Goal: Information Seeking & Learning: Learn about a topic

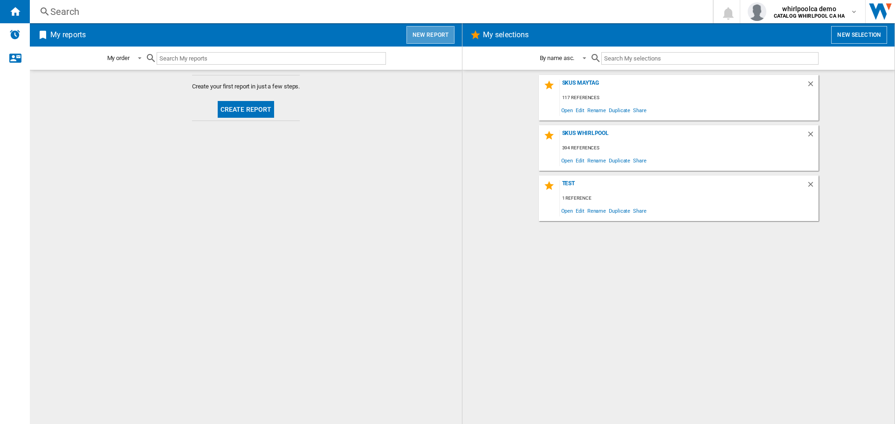
click at [436, 30] on button "New report" at bounding box center [430, 35] width 48 height 18
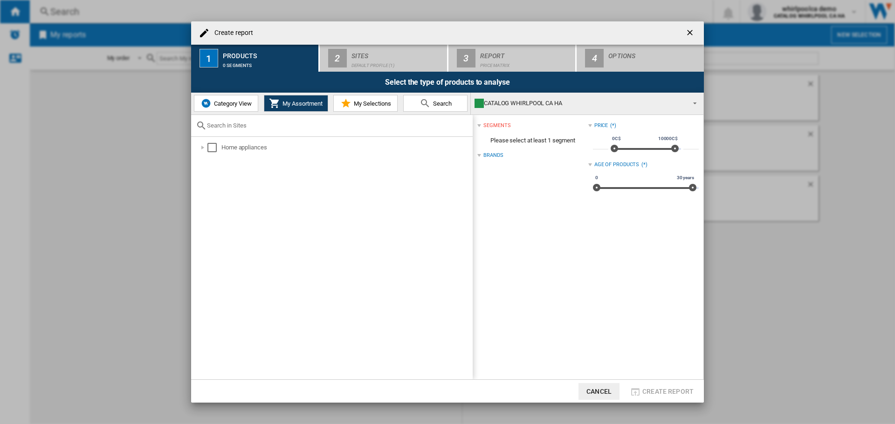
click at [223, 104] on span "Category View" at bounding box center [232, 103] width 40 height 7
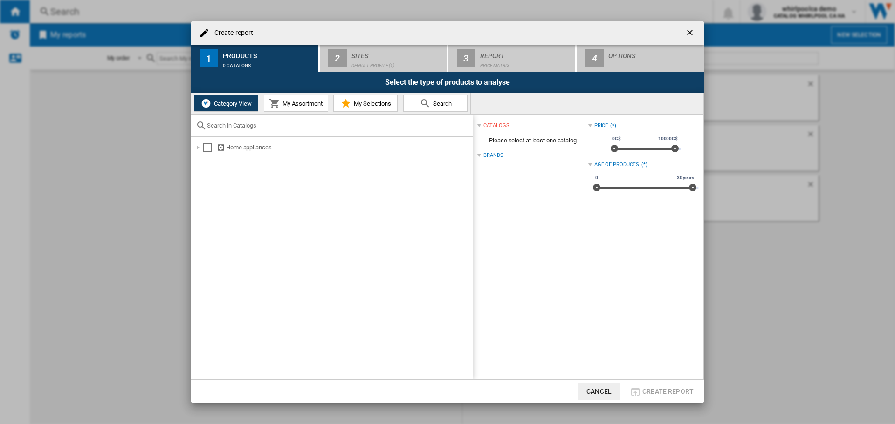
click at [284, 105] on span "My Assortment" at bounding box center [301, 103] width 42 height 7
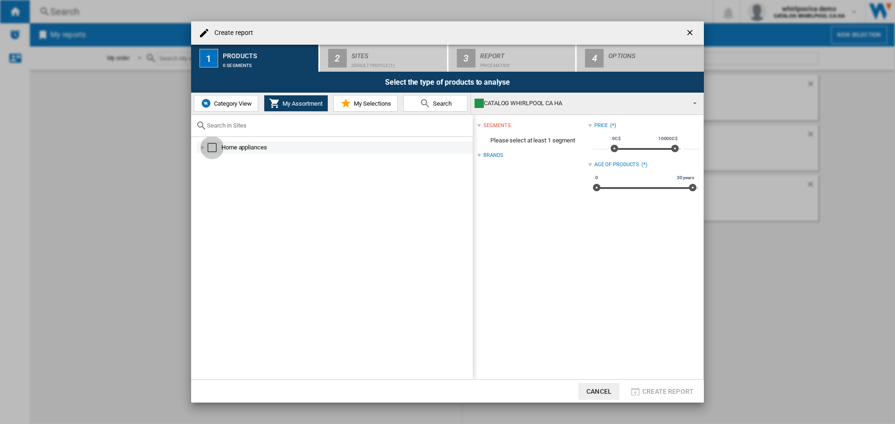
click at [212, 147] on div "Select" at bounding box center [211, 147] width 9 height 9
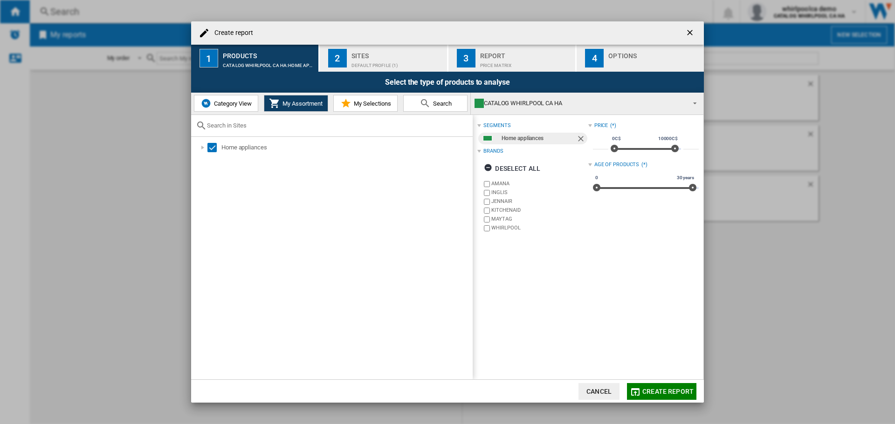
click at [651, 394] on span "Create report" at bounding box center [667, 391] width 51 height 7
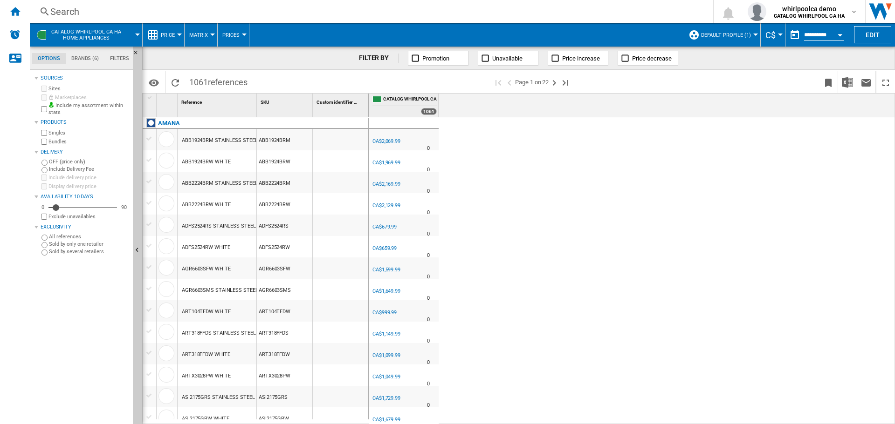
click at [162, 31] on button "Price" at bounding box center [170, 34] width 19 height 23
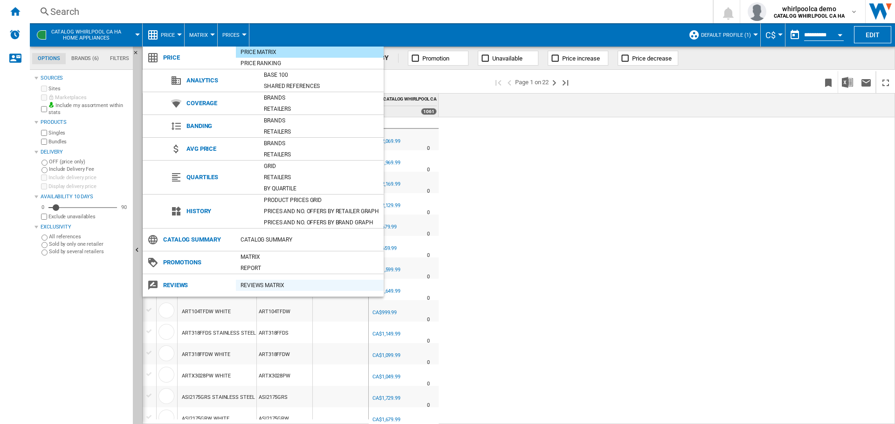
click at [244, 288] on div "REVIEWS Matrix" at bounding box center [310, 285] width 148 height 9
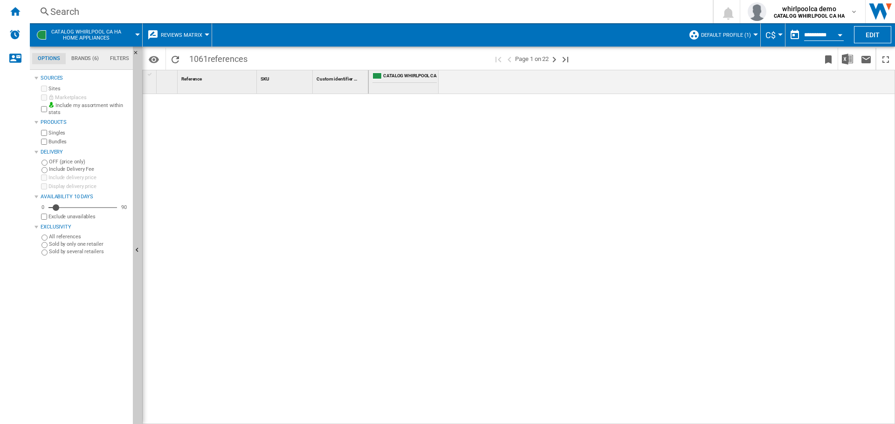
click at [742, 31] on button "Default profile (1)" at bounding box center [728, 34] width 55 height 23
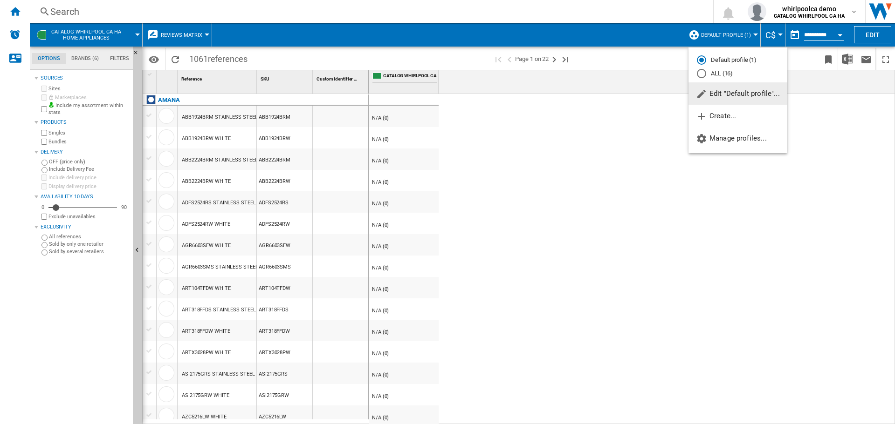
click at [716, 98] on span "Edit "Default profile"..." at bounding box center [738, 93] width 84 height 8
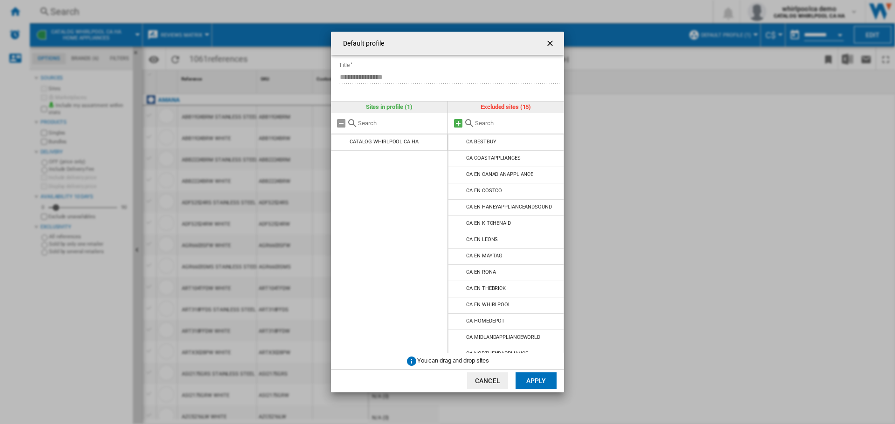
click at [457, 123] on md-icon at bounding box center [457, 123] width 11 height 11
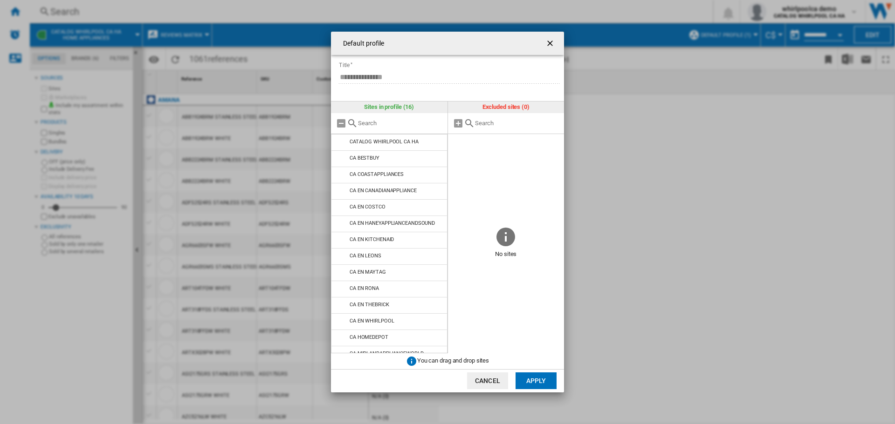
click at [534, 377] on button "Apply" at bounding box center [535, 381] width 41 height 17
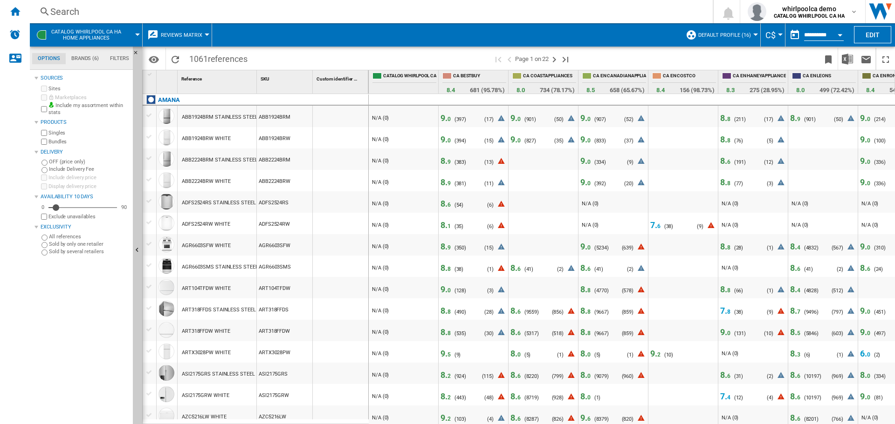
click at [724, 41] on button "Default profile (16)" at bounding box center [726, 34] width 57 height 23
click at [729, 96] on span "Edit "Default profile"..." at bounding box center [735, 93] width 84 height 8
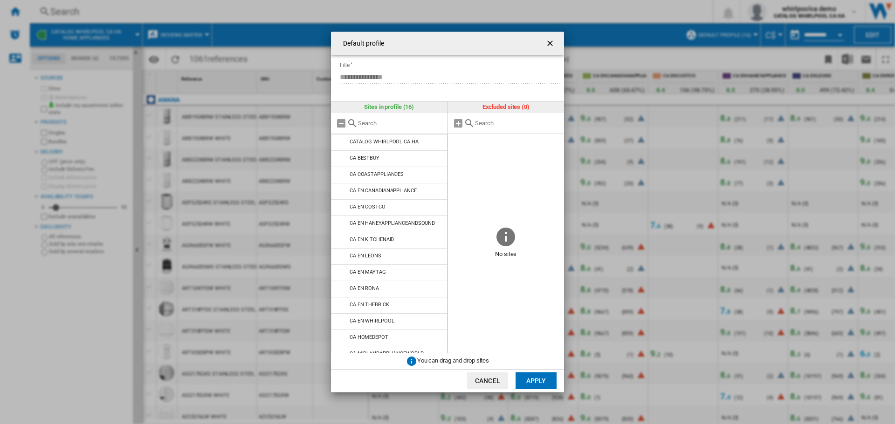
click at [384, 124] on input "Default profile ..." at bounding box center [400, 123] width 85 height 7
click at [529, 377] on button "Apply" at bounding box center [535, 381] width 41 height 17
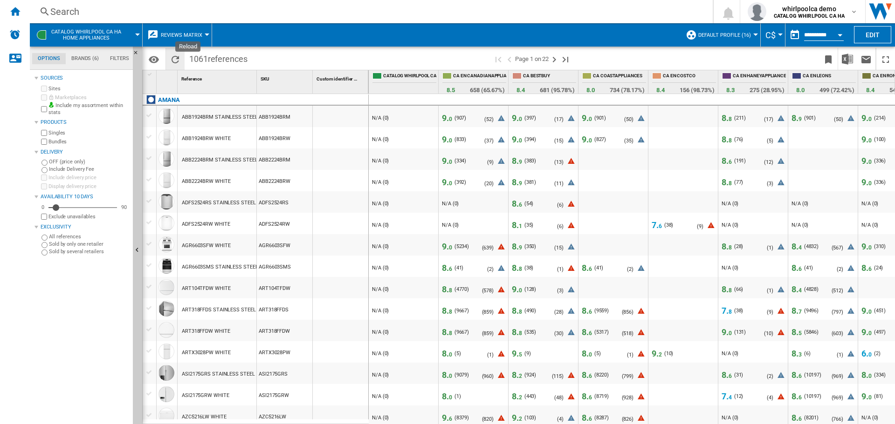
click at [178, 58] on ng-md-icon "Reload" at bounding box center [175, 59] width 11 height 11
drag, startPoint x: 448, startPoint y: 419, endPoint x: 578, endPoint y: 419, distance: 129.5
click at [577, 406] on div "- N/A (0) 9. 6 ( 8379 ) N/A (0) ( 820 ) 9. 2 ( 103 ) N/A (0) ( 4 ) 8. 6 ( 8287 …" at bounding box center [823, 406] width 909 height 0
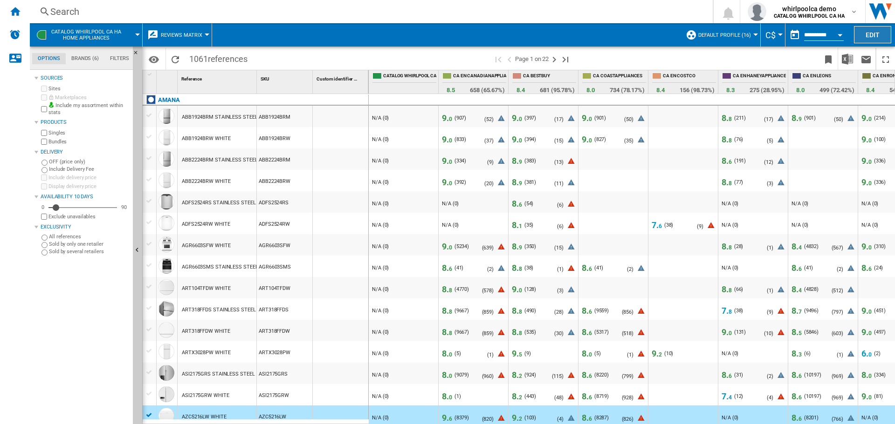
click at [873, 32] on button "Edit" at bounding box center [872, 34] width 37 height 17
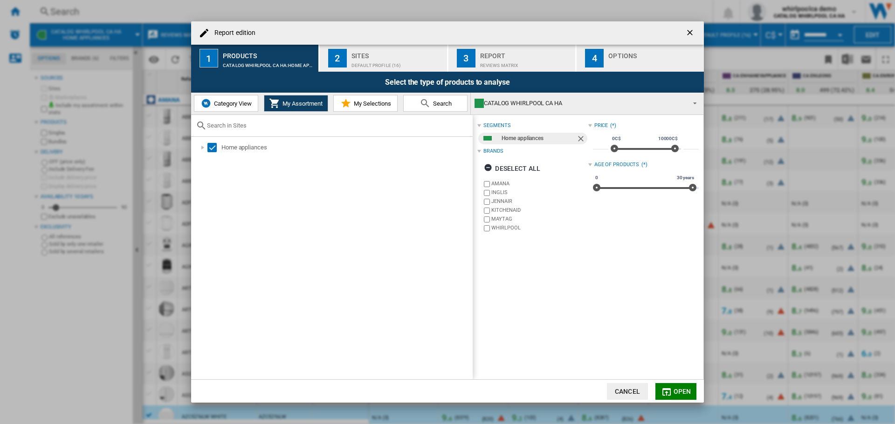
drag, startPoint x: 366, startPoint y: 59, endPoint x: 372, endPoint y: 59, distance: 6.1
click at [367, 59] on div "Default profile (16)" at bounding box center [397, 63] width 92 height 10
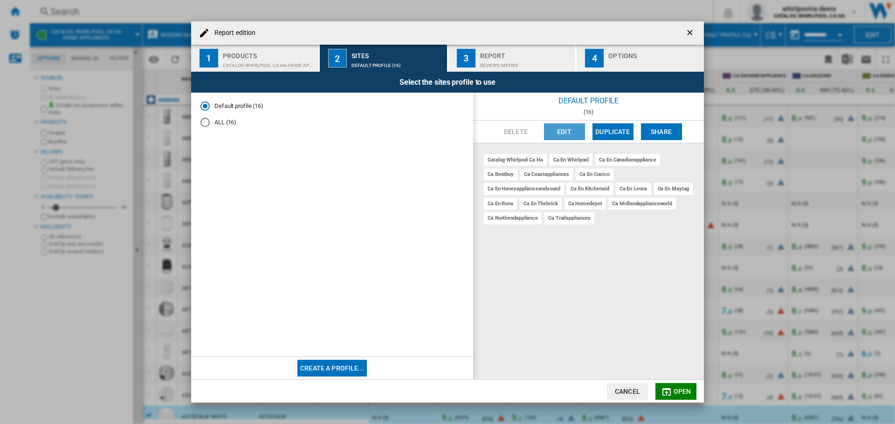
click at [564, 133] on button "Edit" at bounding box center [564, 131] width 41 height 17
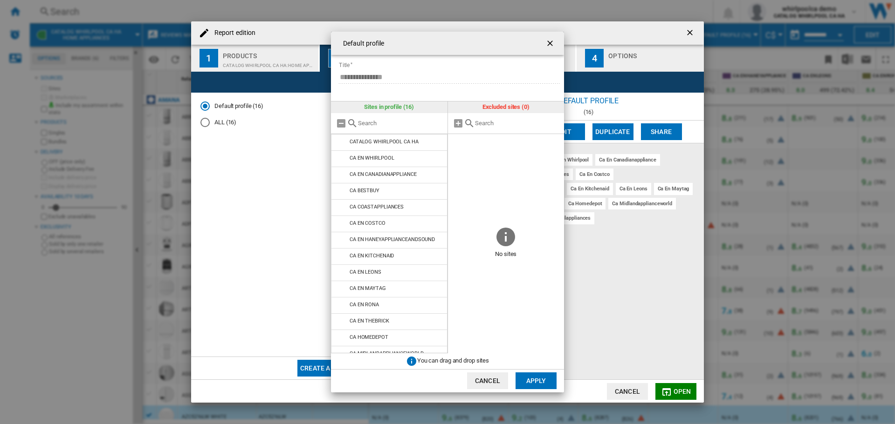
drag, startPoint x: 344, startPoint y: 126, endPoint x: 352, endPoint y: 125, distance: 8.0
click at [344, 125] on md-icon "Default profile ..." at bounding box center [340, 123] width 11 height 11
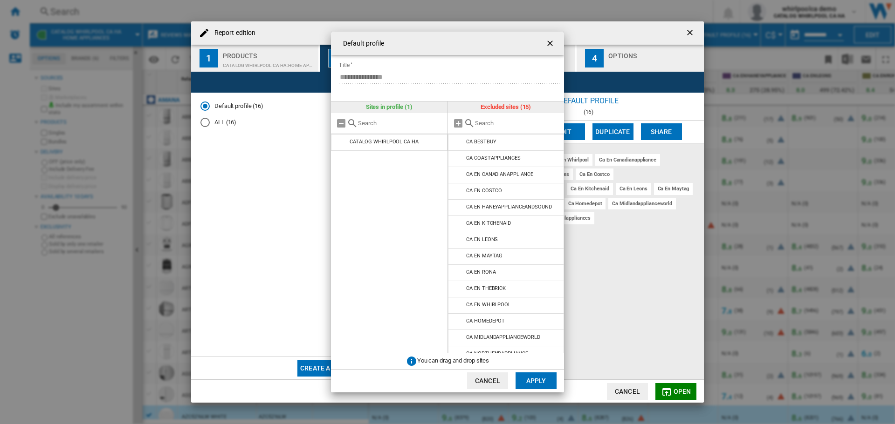
click at [499, 125] on input "Default profile ..." at bounding box center [517, 123] width 85 height 7
click at [461, 172] on md-icon "Default profile ..." at bounding box center [458, 175] width 11 height 11
click at [492, 126] on input "Default profile ..." at bounding box center [517, 123] width 85 height 7
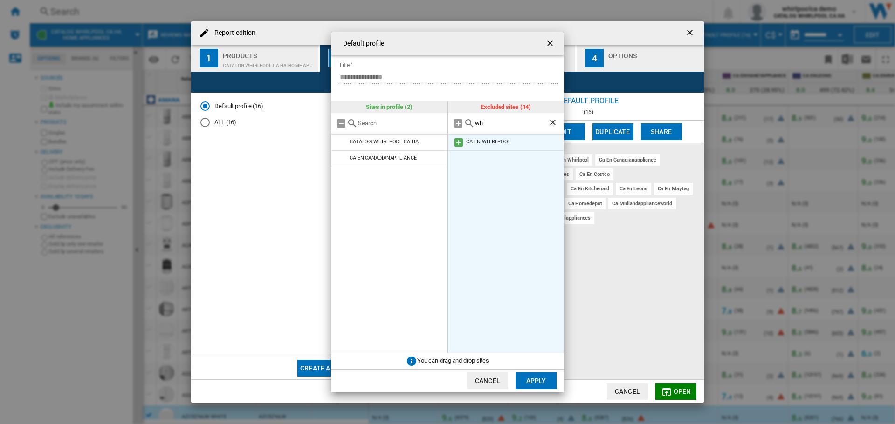
type input "wh"
click at [458, 139] on md-icon "Default profile ..." at bounding box center [458, 142] width 11 height 11
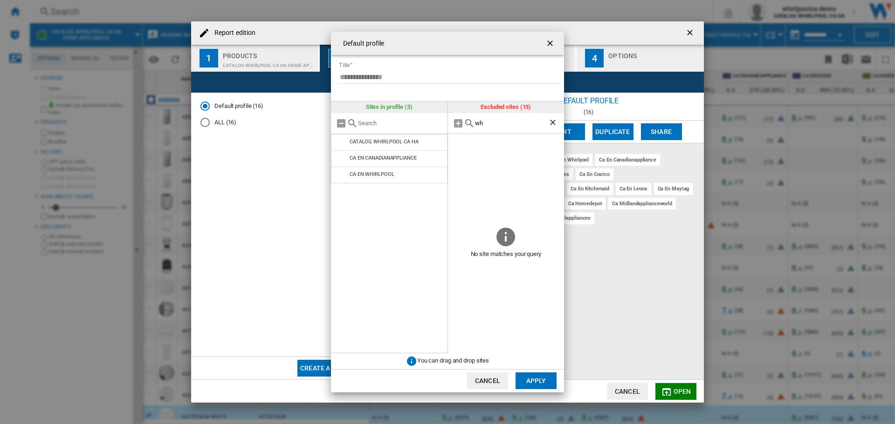
click at [541, 376] on button "Apply" at bounding box center [535, 381] width 41 height 17
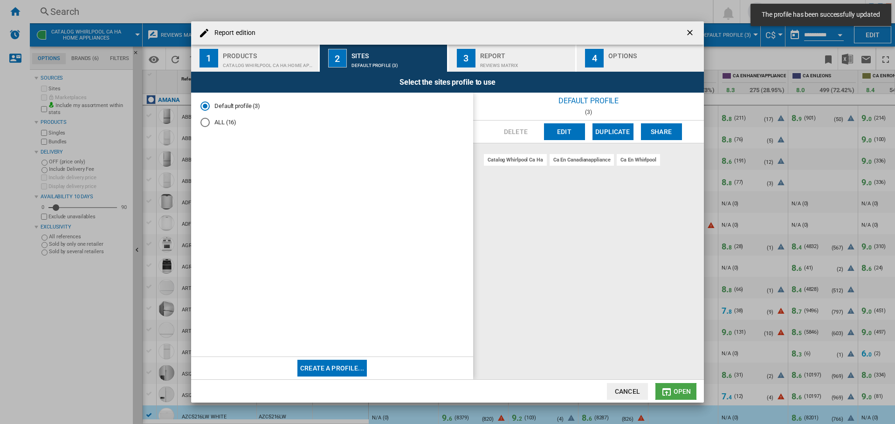
click at [671, 388] on button "Open" at bounding box center [675, 391] width 41 height 17
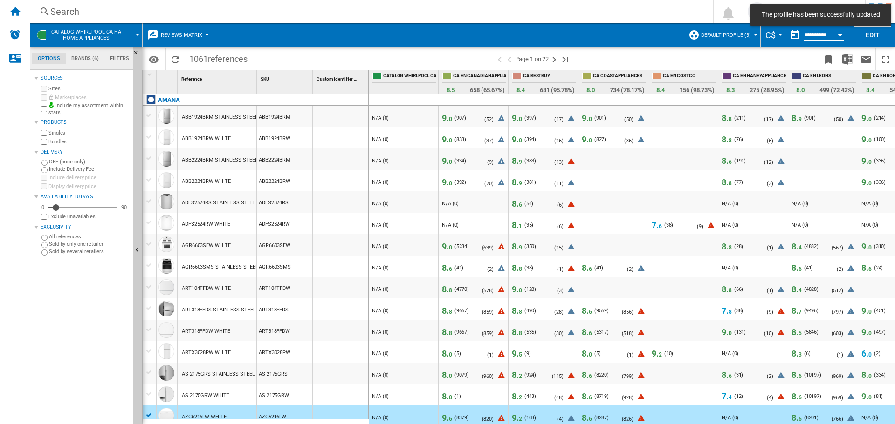
click at [189, 55] on span "1061 references" at bounding box center [219, 58] width 68 height 20
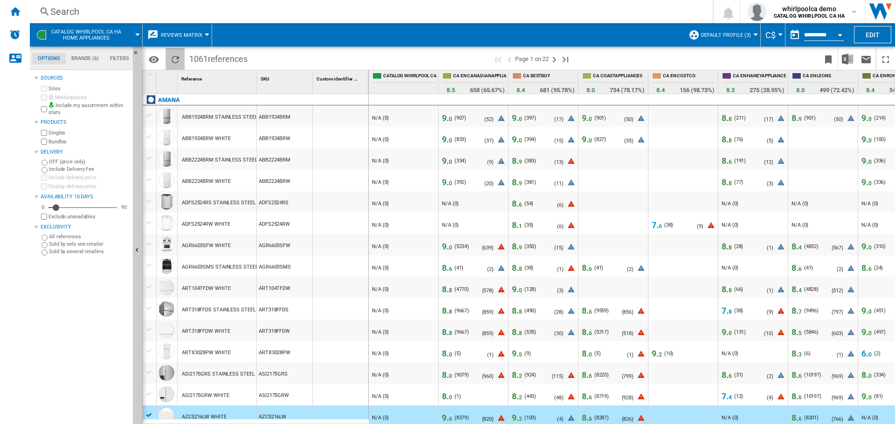
click at [181, 57] on button "Reload" at bounding box center [175, 59] width 19 height 22
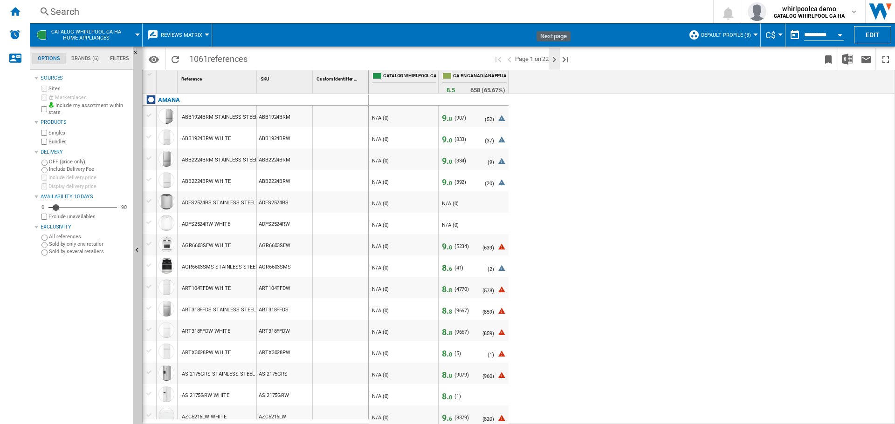
click at [553, 62] on ng-md-icon "Next page" at bounding box center [553, 59] width 11 height 11
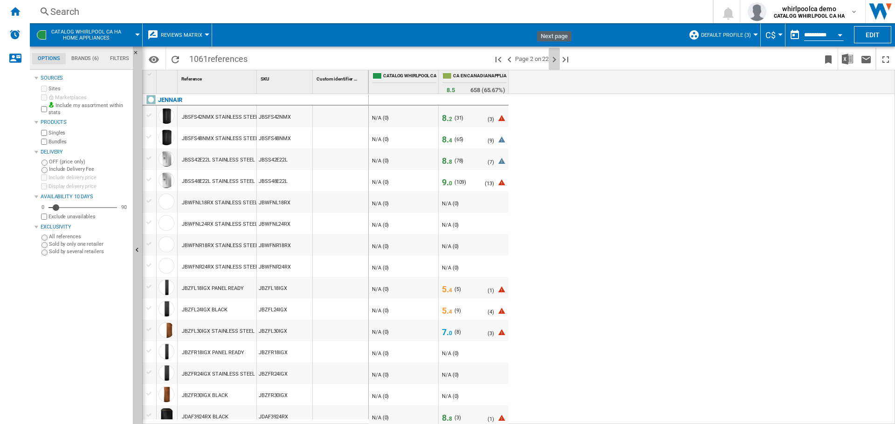
click at [553, 62] on ng-md-icon "Next page" at bounding box center [553, 59] width 11 height 11
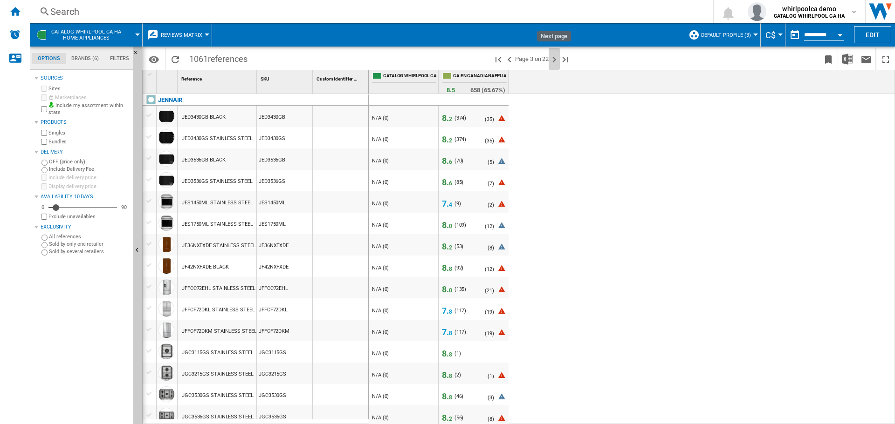
click at [553, 62] on ng-md-icon "Next page" at bounding box center [553, 59] width 11 height 11
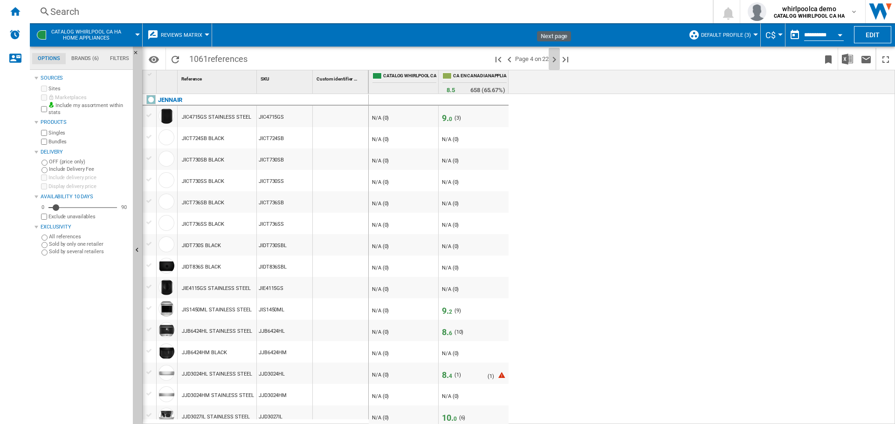
click at [553, 62] on ng-md-icon "Next page" at bounding box center [553, 59] width 11 height 11
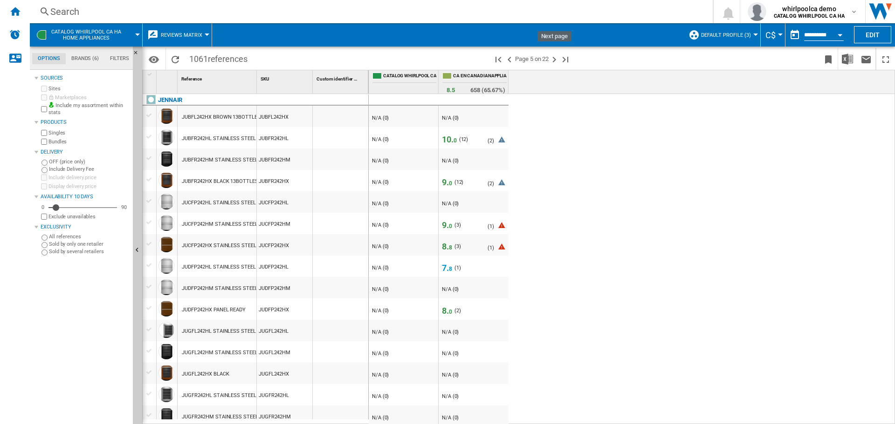
click at [553, 62] on ng-md-icon "Next page" at bounding box center [553, 59] width 11 height 11
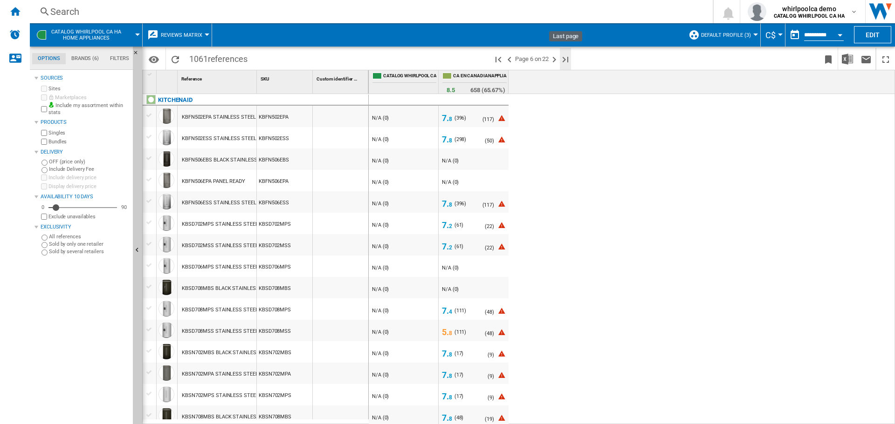
click at [568, 57] on ng-md-icon "Last page" at bounding box center [565, 59] width 11 height 11
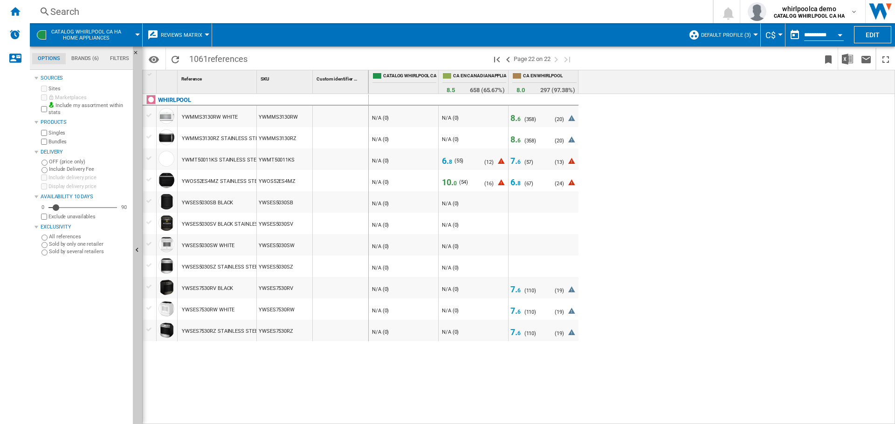
click at [116, 11] on div "Search" at bounding box center [369, 11] width 638 height 13
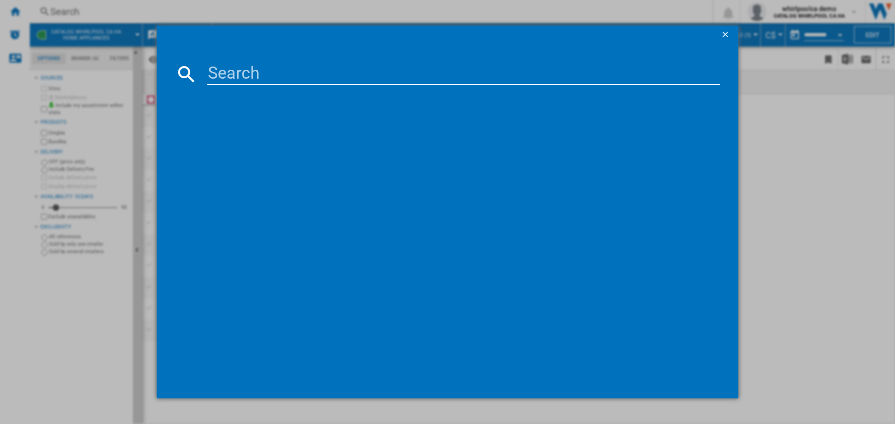
click at [228, 75] on input at bounding box center [463, 74] width 513 height 22
paste input "KBSN702MBS"
type input "KBSN702MBS"
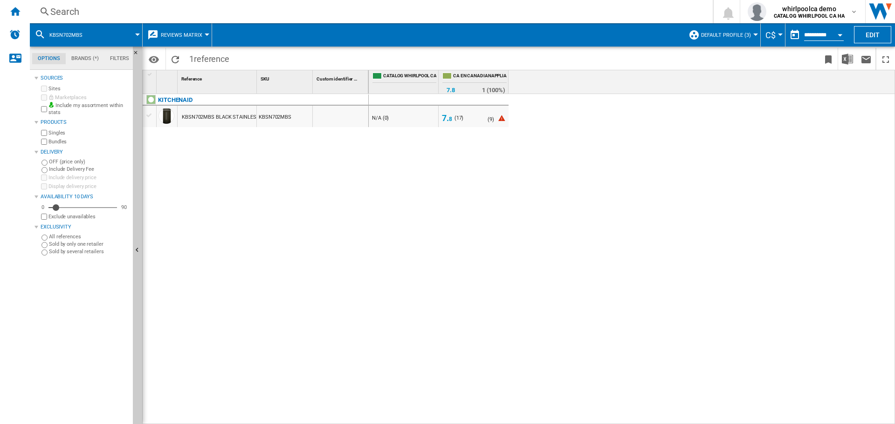
click at [454, 118] on div "( 17 )" at bounding box center [458, 118] width 9 height 9
click at [449, 119] on span "8" at bounding box center [450, 119] width 3 height 7
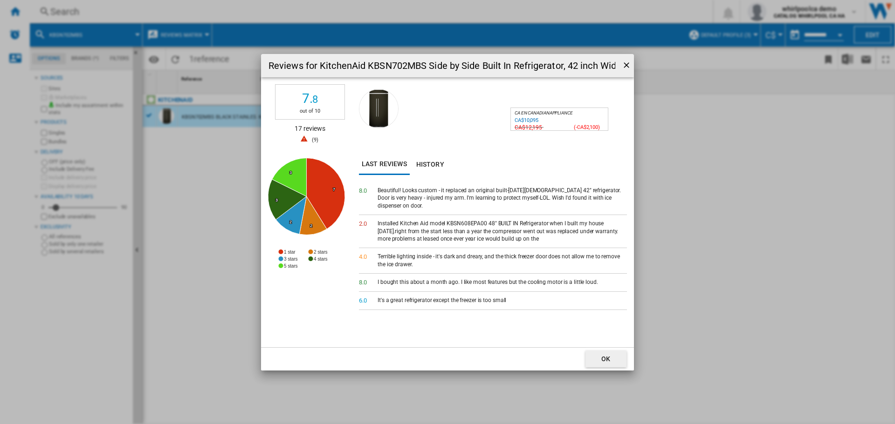
click at [303, 139] on icon at bounding box center [304, 140] width 11 height 11
click at [522, 117] on div "CA$10,095" at bounding box center [526, 120] width 24 height 6
click at [427, 153] on span at bounding box center [434, 119] width 151 height 70
click at [430, 160] on button "History" at bounding box center [430, 164] width 41 height 21
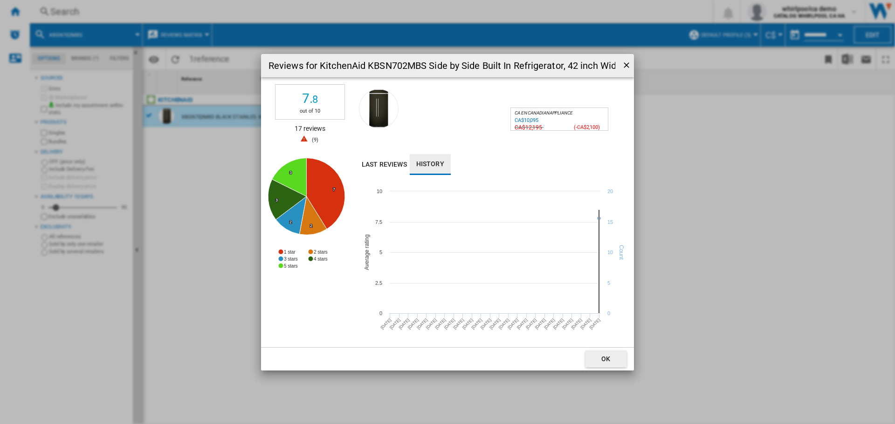
click at [626, 65] on ng-md-icon "getI18NText('BUTTONS.CLOSE_DIALOG')" at bounding box center [627, 66] width 11 height 11
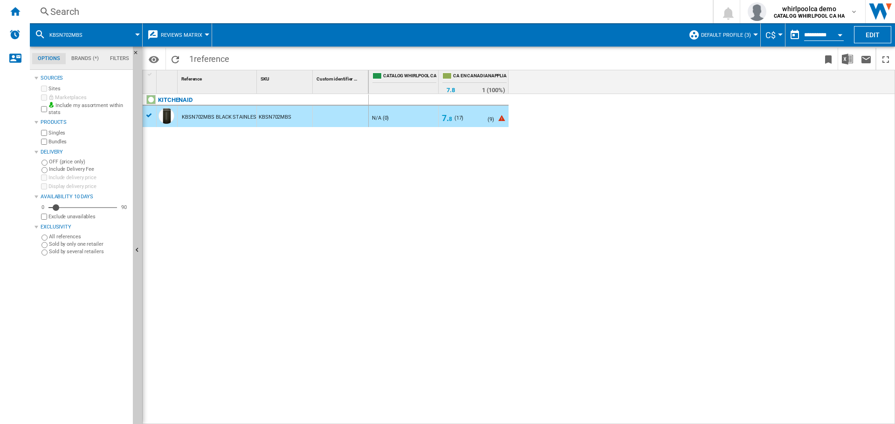
click at [152, 118] on div at bounding box center [149, 115] width 10 height 8
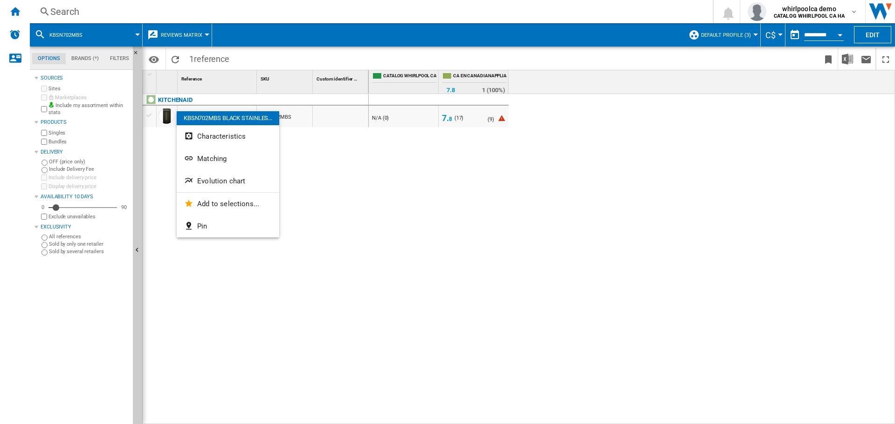
drag, startPoint x: 170, startPoint y: 116, endPoint x: 296, endPoint y: 107, distance: 126.6
click at [296, 107] on div at bounding box center [447, 212] width 895 height 424
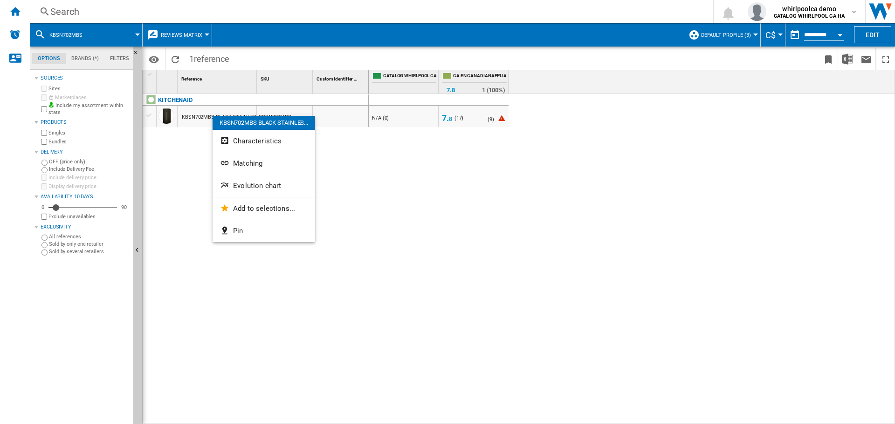
click at [179, 116] on div at bounding box center [447, 212] width 895 height 424
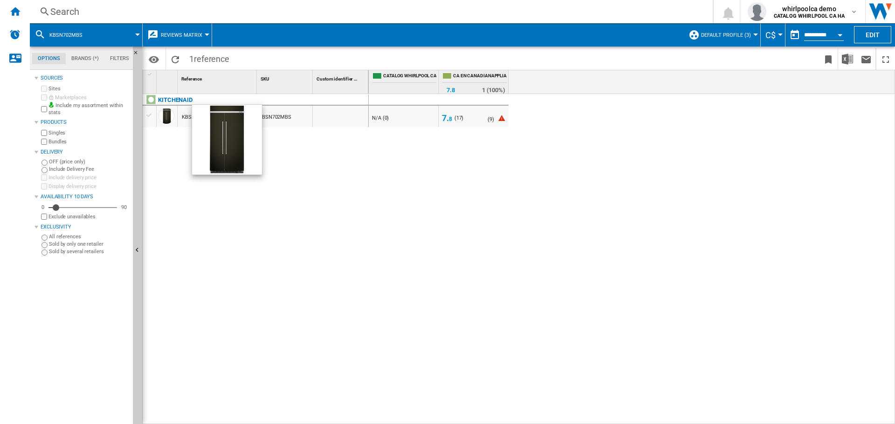
click at [167, 116] on div at bounding box center [166, 116] width 16 height 16
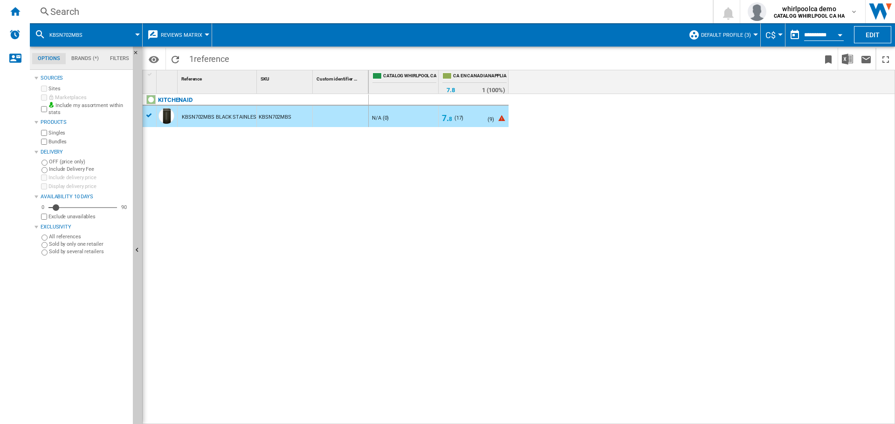
click at [449, 119] on span "8" at bounding box center [450, 119] width 3 height 7
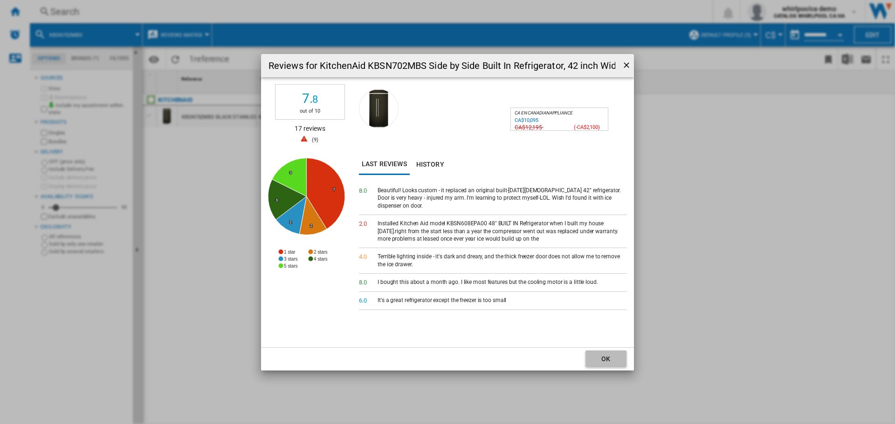
click at [605, 357] on button "OK" at bounding box center [605, 359] width 41 height 17
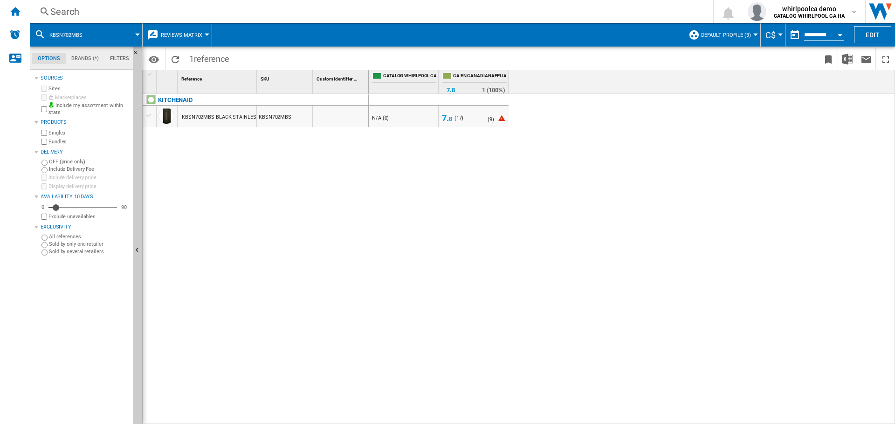
click at [445, 114] on span "7. 8" at bounding box center [447, 118] width 10 height 10
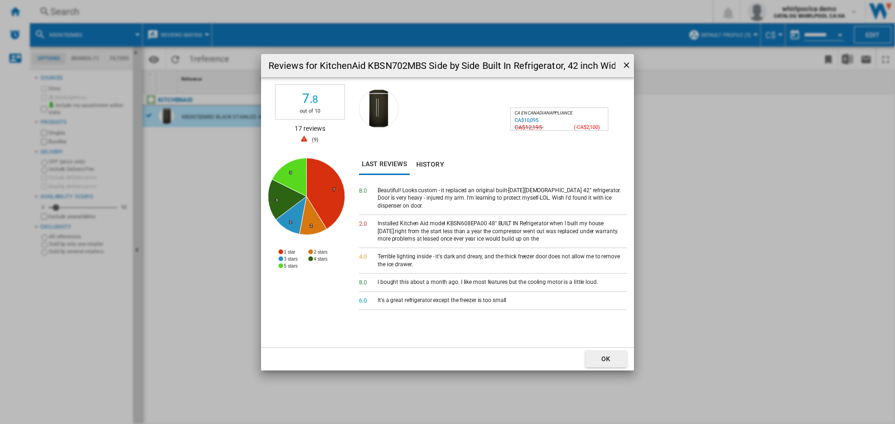
click at [622, 68] on ng-md-icon "getI18NText('BUTTONS.CLOSE_DIALOG')" at bounding box center [627, 66] width 11 height 11
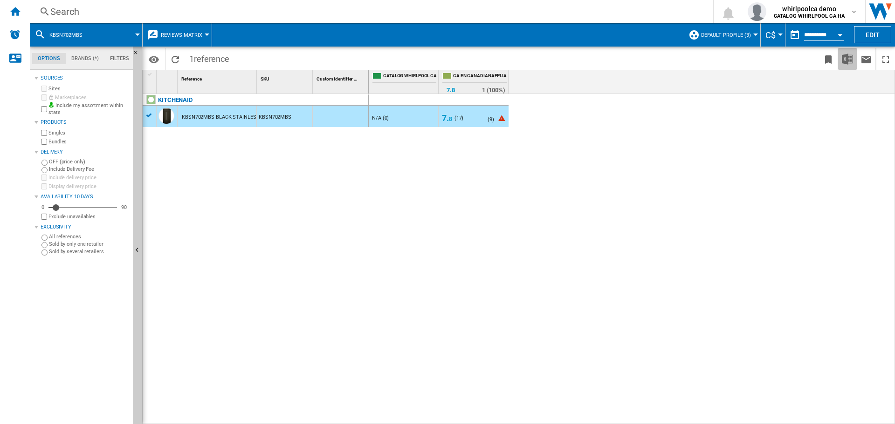
click at [839, 57] on button "Download in Excel" at bounding box center [847, 59] width 19 height 22
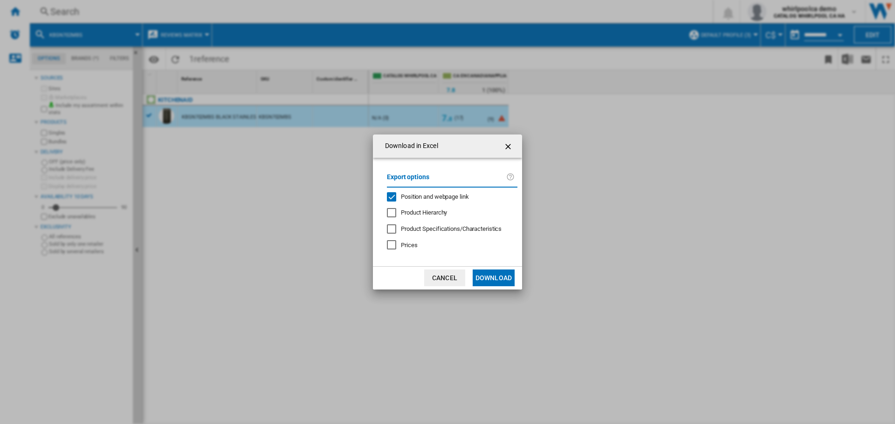
click at [427, 212] on span "Product Hierarchy" at bounding box center [424, 212] width 46 height 7
drag, startPoint x: 424, startPoint y: 228, endPoint x: 469, endPoint y: 263, distance: 56.8
click at [425, 228] on span "Product Specifications/Characteristics" at bounding box center [451, 229] width 101 height 7
click at [489, 273] on button "Download" at bounding box center [493, 278] width 42 height 17
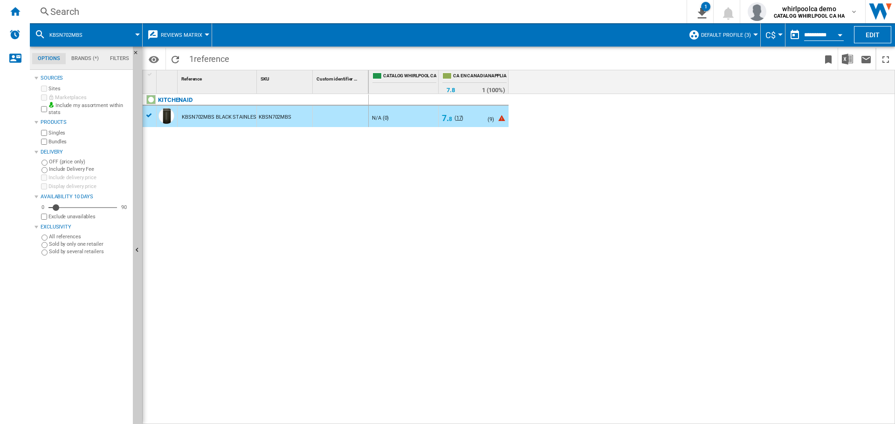
click at [456, 119] on span "17" at bounding box center [459, 118] width 6 height 6
click at [456, 117] on span "17" at bounding box center [459, 118] width 6 height 6
click at [445, 119] on span "7. 8" at bounding box center [447, 118] width 10 height 10
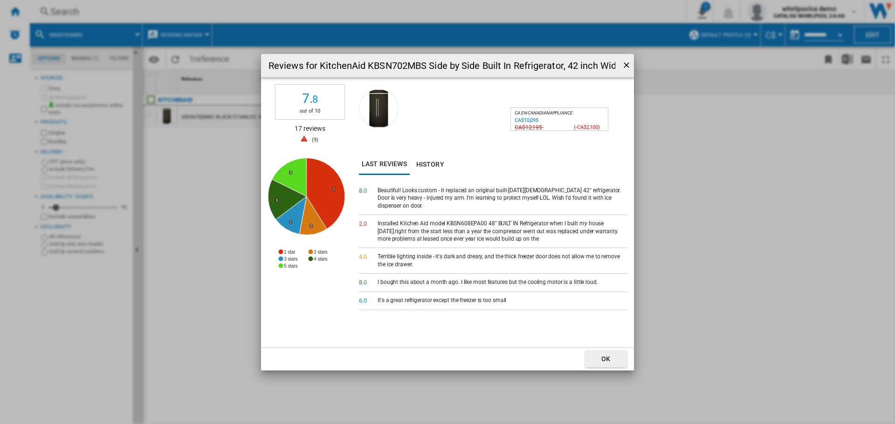
click at [397, 192] on div "Beautiful! Looks custom - it replaced an original built-[DATE][DEMOGRAPHIC_DATA…" at bounding box center [501, 198] width 249 height 23
click at [363, 193] on span "0" at bounding box center [364, 190] width 3 height 7
click at [624, 63] on ng-md-icon "getI18NText('BUTTONS.CLOSE_DIALOG')" at bounding box center [627, 66] width 11 height 11
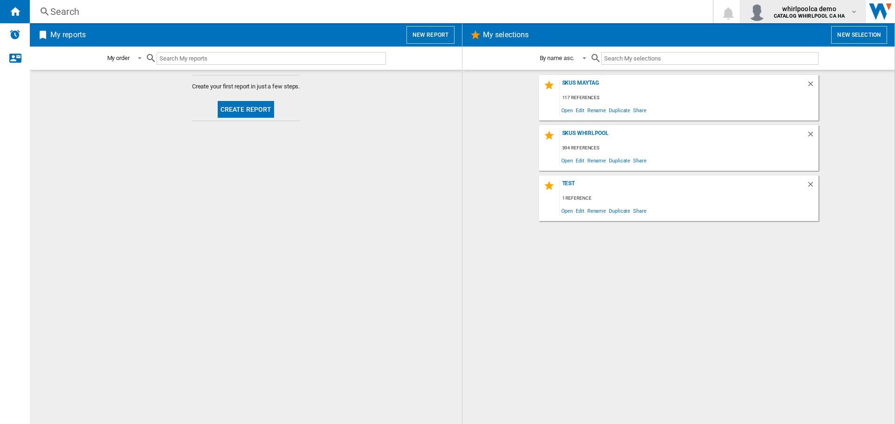
click at [825, 17] on b "CATALOG WHIRLPOOL CA HA" at bounding box center [809, 16] width 71 height 6
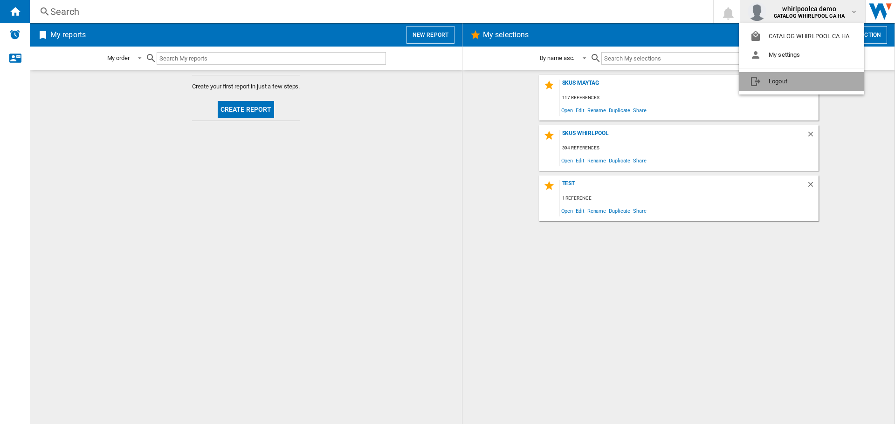
click at [821, 81] on button "Logout" at bounding box center [801, 81] width 125 height 19
